Goal: Check status

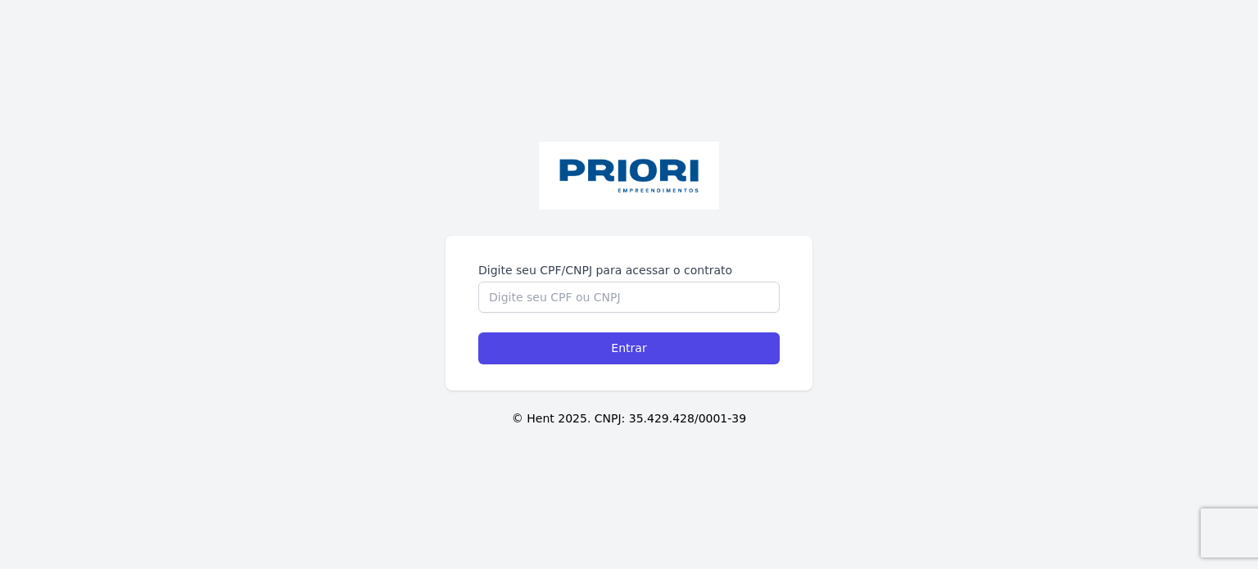
click at [579, 278] on label "Digite seu CPF/CNPJ para acessar o contrato" at bounding box center [628, 270] width 301 height 16
click at [579, 282] on input "Digite seu CPF/CNPJ para acessar o contrato" at bounding box center [628, 297] width 301 height 31
click at [579, 294] on input "Digite seu CPF/CNPJ para acessar o contrato" at bounding box center [628, 297] width 301 height 31
type input "12387373405"
click at [478, 332] on input "Entrar" at bounding box center [628, 348] width 301 height 32
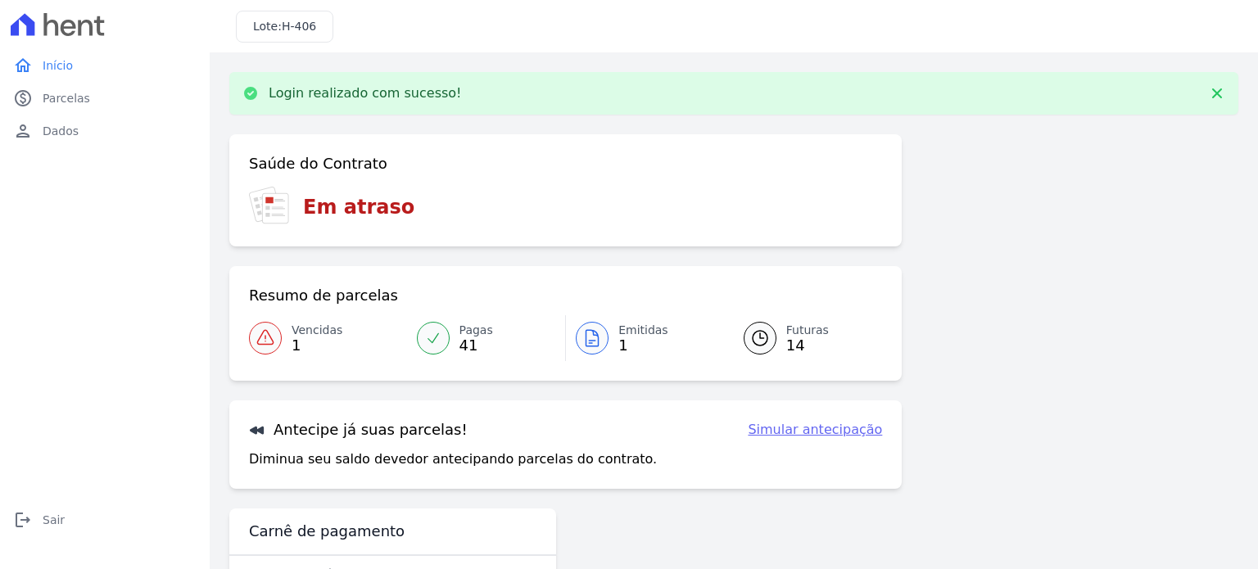
click at [328, 340] on span "1" at bounding box center [317, 345] width 51 height 13
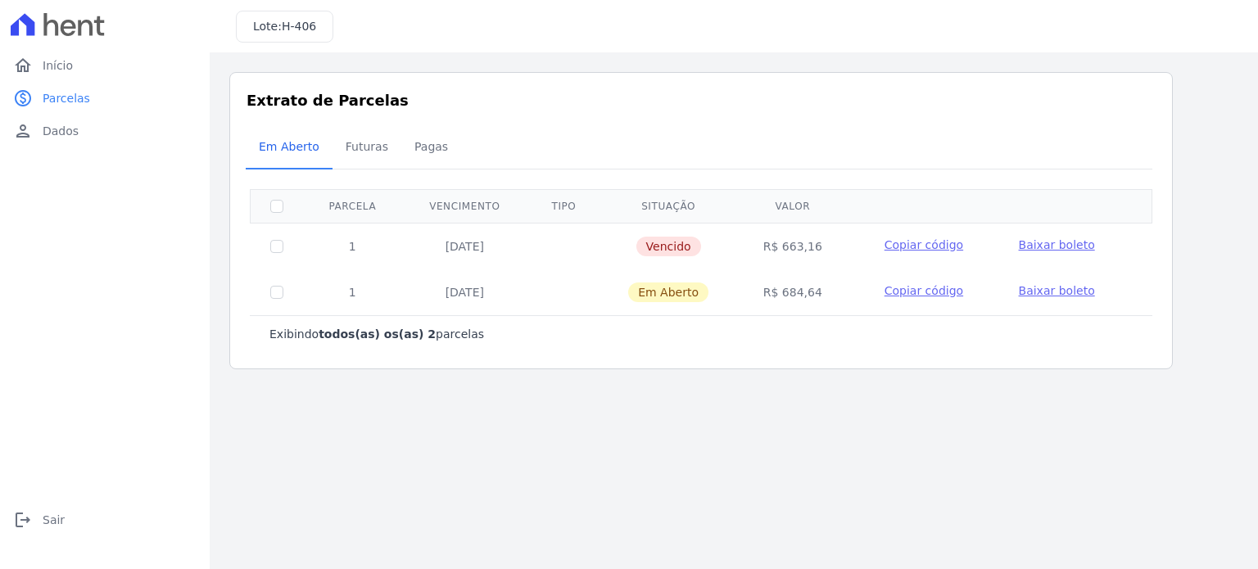
click at [927, 249] on span "Copiar código" at bounding box center [923, 244] width 79 height 13
